Goal: Task Accomplishment & Management: Use online tool/utility

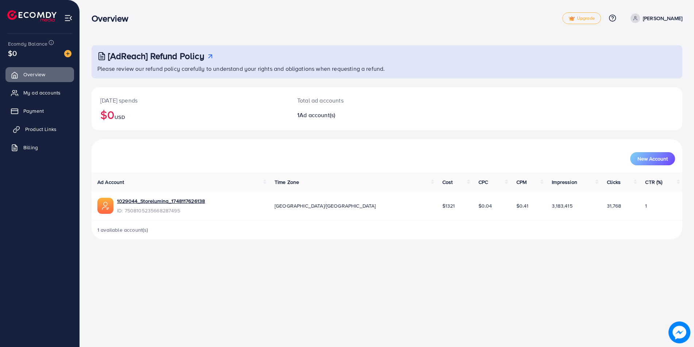
click at [41, 130] on span "Product Links" at bounding box center [40, 129] width 31 height 7
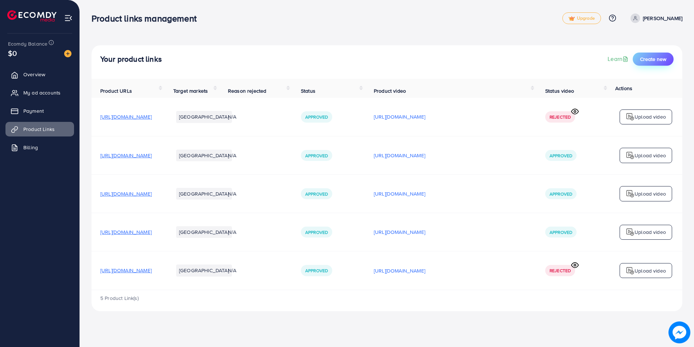
click at [646, 55] on span "Create new" at bounding box center [653, 58] width 26 height 7
